Goal: Task Accomplishment & Management: Complete application form

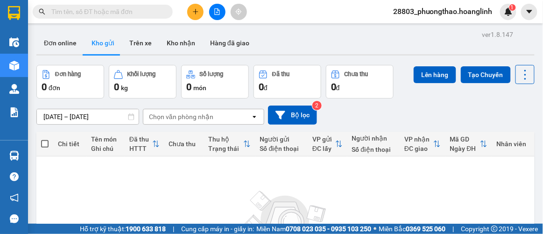
click at [195, 12] on icon "plus" at bounding box center [195, 11] width 7 height 7
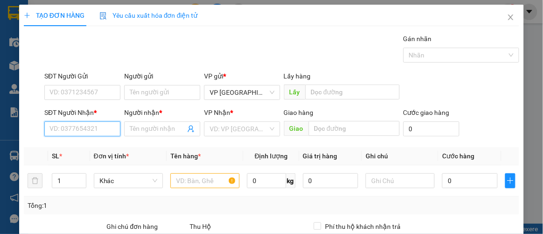
click at [98, 129] on input "SĐT Người Nhận *" at bounding box center [82, 128] width 76 height 15
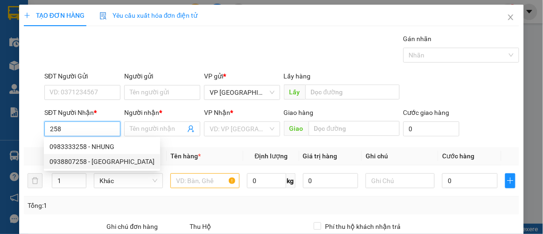
click at [103, 160] on div "0938807258 - [GEOGRAPHIC_DATA]" at bounding box center [101, 161] width 105 height 10
type input "0938807258"
type input "[PERSON_NAME]"
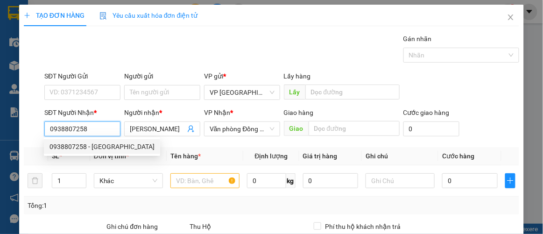
type input "50.000"
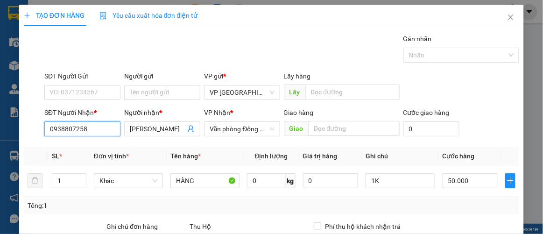
type input "0938807258"
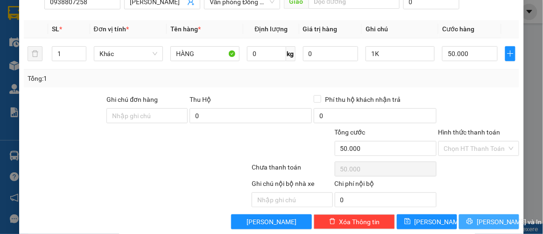
click at [476, 219] on span "[PERSON_NAME] và In" at bounding box center [508, 221] width 65 height 10
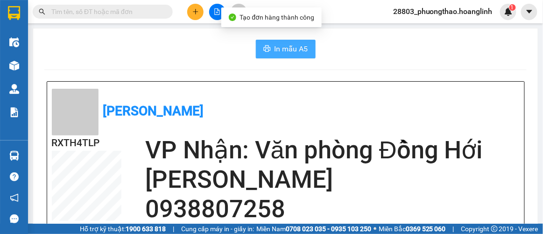
click at [278, 45] on span "In mẫu A5" at bounding box center [291, 49] width 34 height 12
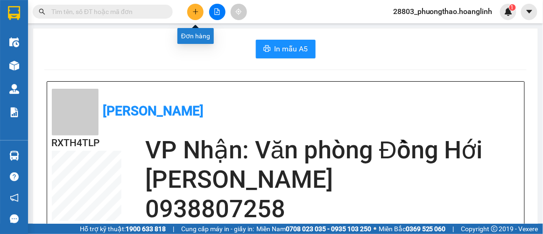
click at [192, 12] on icon "plus" at bounding box center [195, 11] width 7 height 7
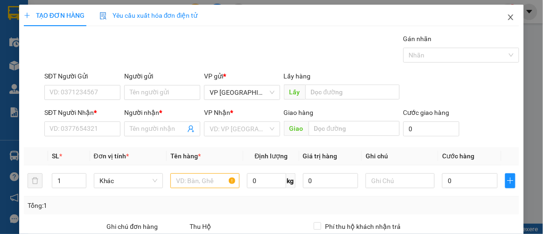
click at [508, 17] on icon "close" at bounding box center [510, 17] width 5 height 6
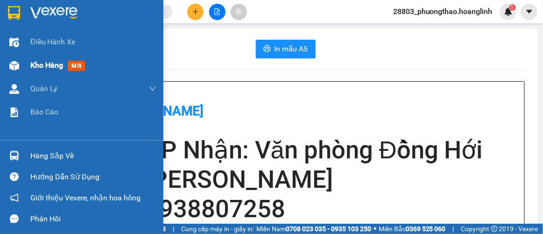
click at [22, 67] on div "Kho hàng mới" at bounding box center [81, 65] width 163 height 23
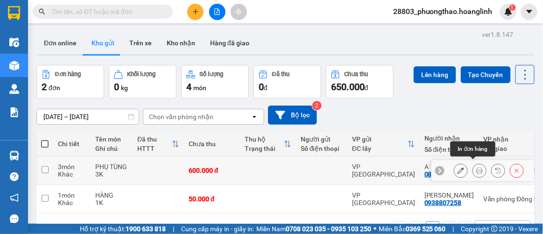
click at [476, 167] on icon at bounding box center [479, 170] width 7 height 7
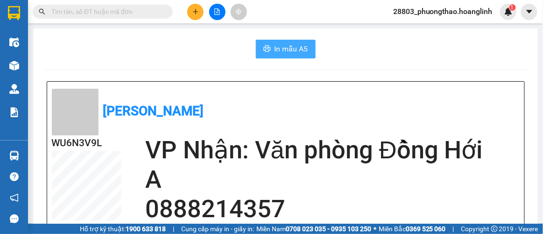
click at [281, 45] on span "In mẫu A5" at bounding box center [291, 49] width 34 height 12
